Goal: Task Accomplishment & Management: Manage account settings

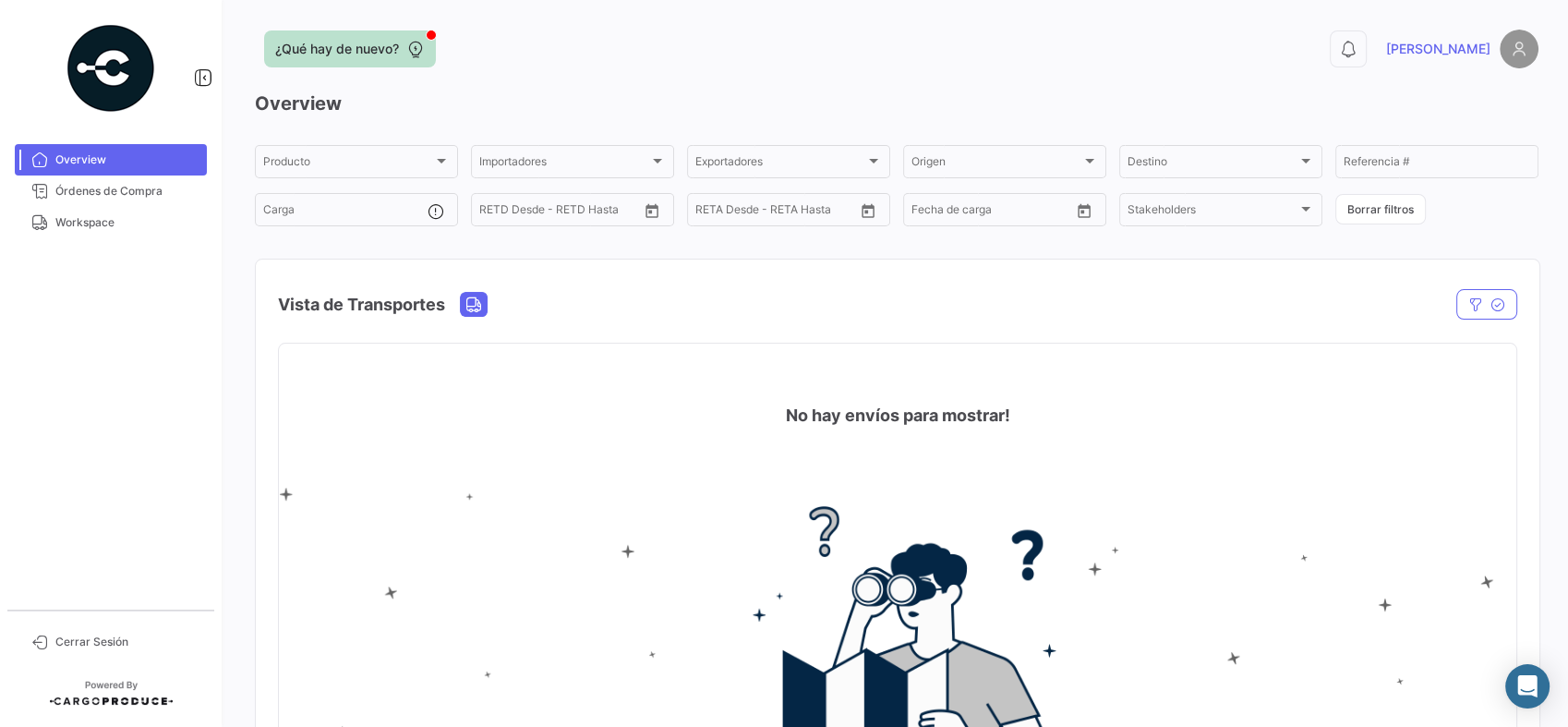
click at [357, 45] on span "¿Qué hay de nuevo?" at bounding box center [337, 48] width 124 height 18
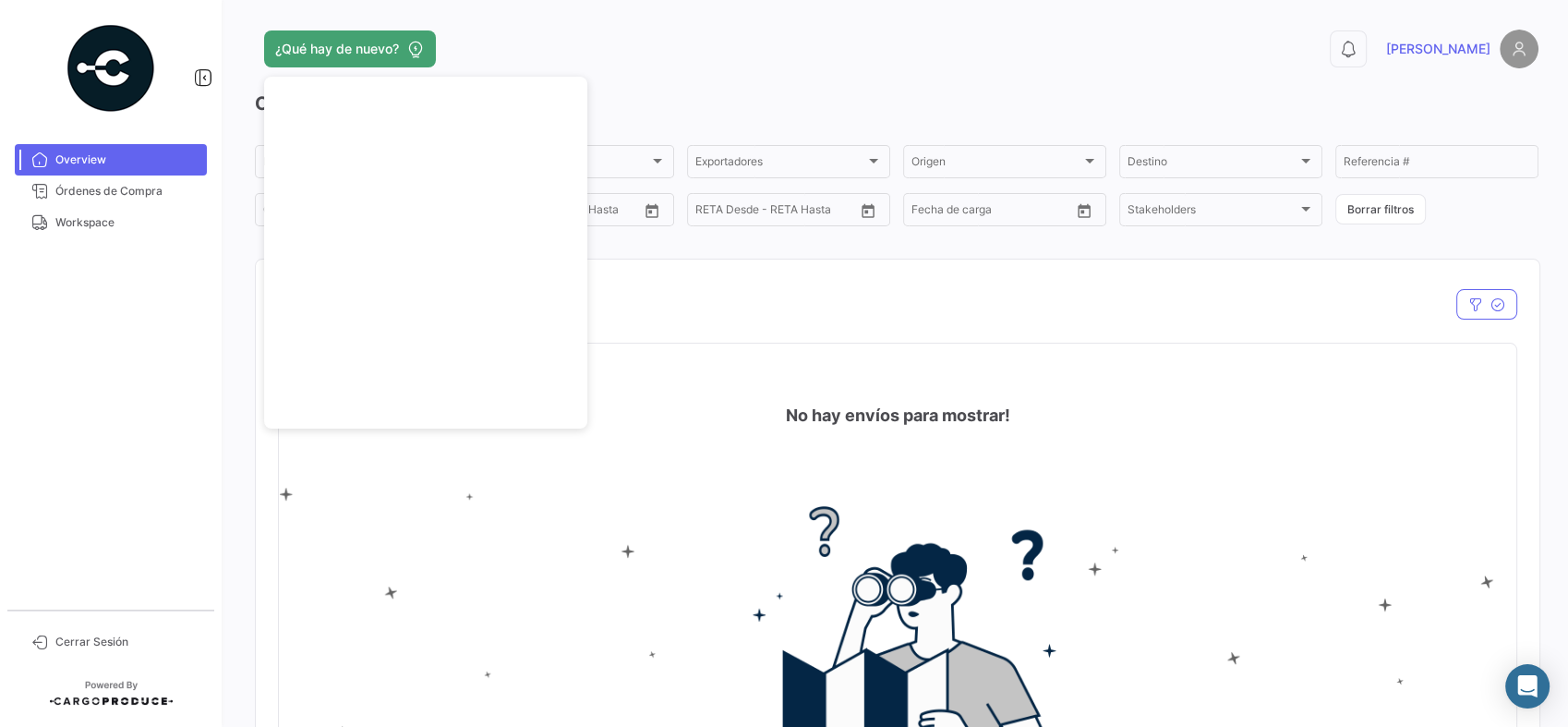
click at [698, 45] on div "¿Qué hay de nuevo?" at bounding box center [608, 49] width 706 height 37
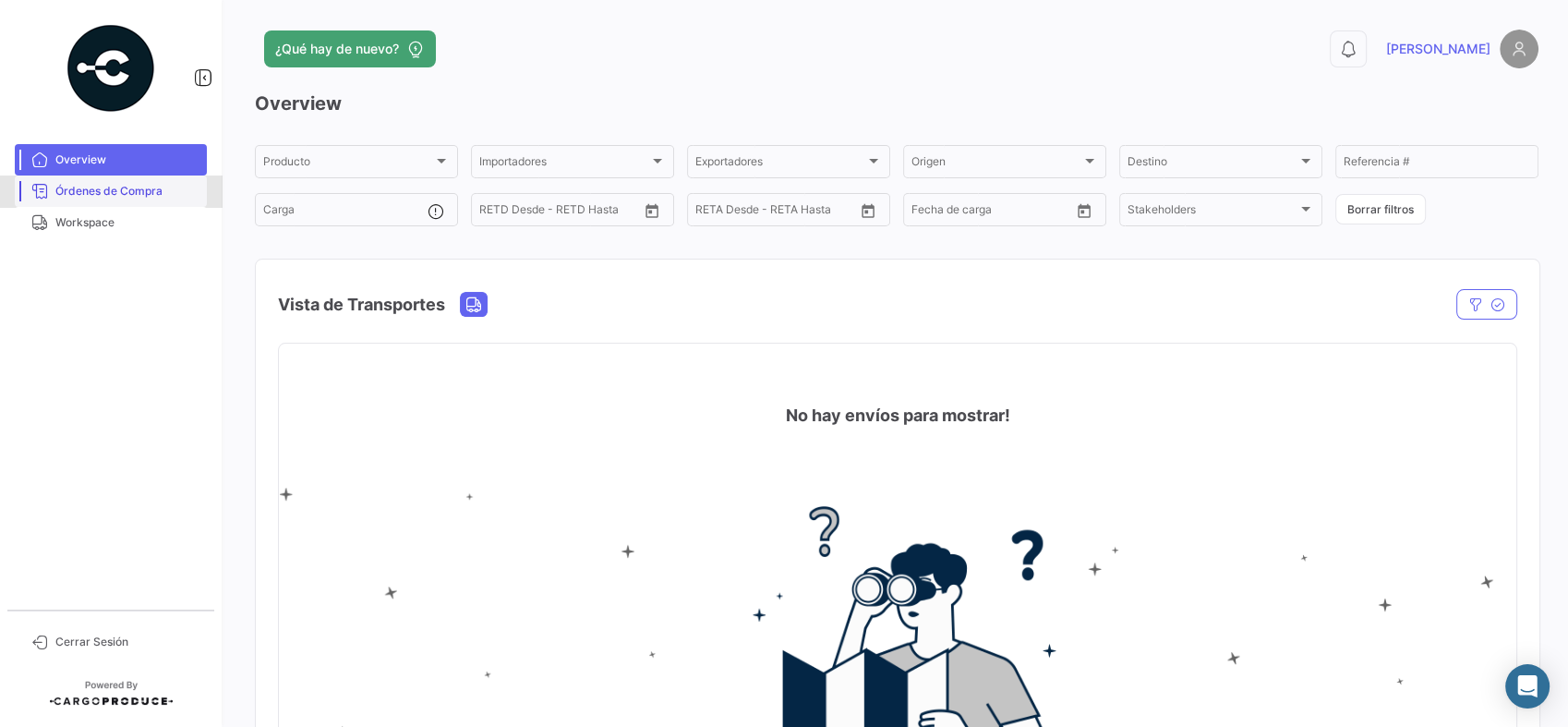
click at [111, 187] on span "Órdenes de Compra" at bounding box center [127, 190] width 144 height 16
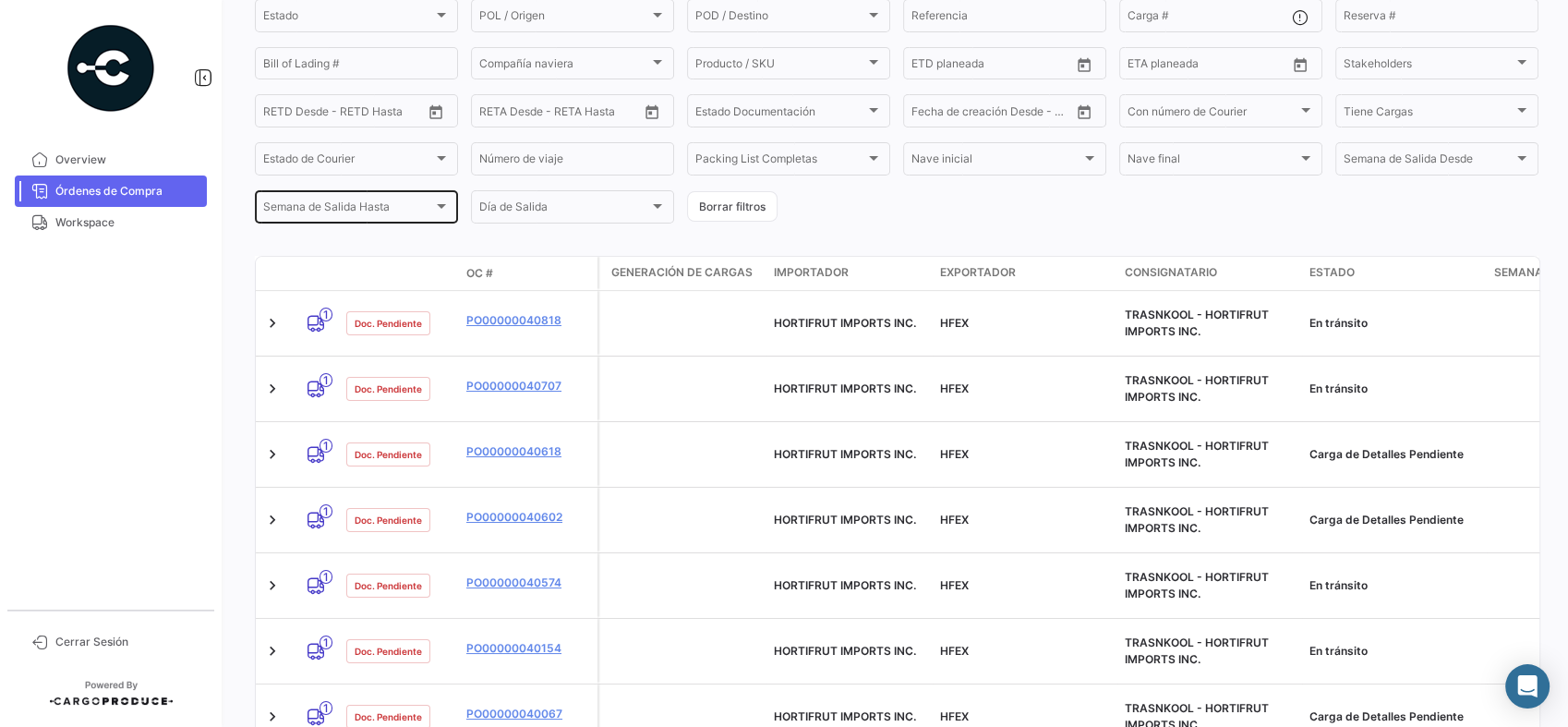
scroll to position [222, 0]
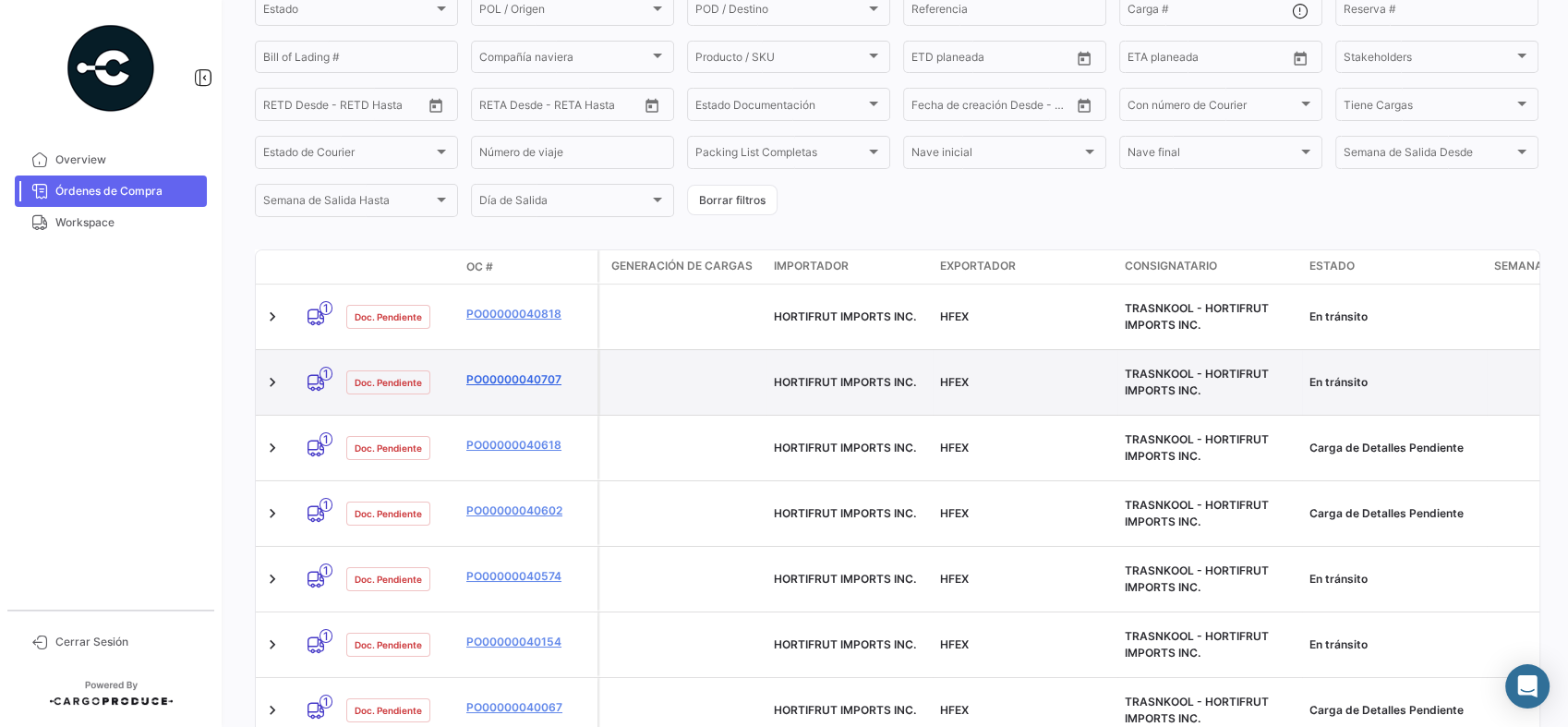
click at [514, 371] on link "PO00000040707" at bounding box center [528, 379] width 124 height 16
